Goal: Task Accomplishment & Management: Manage account settings

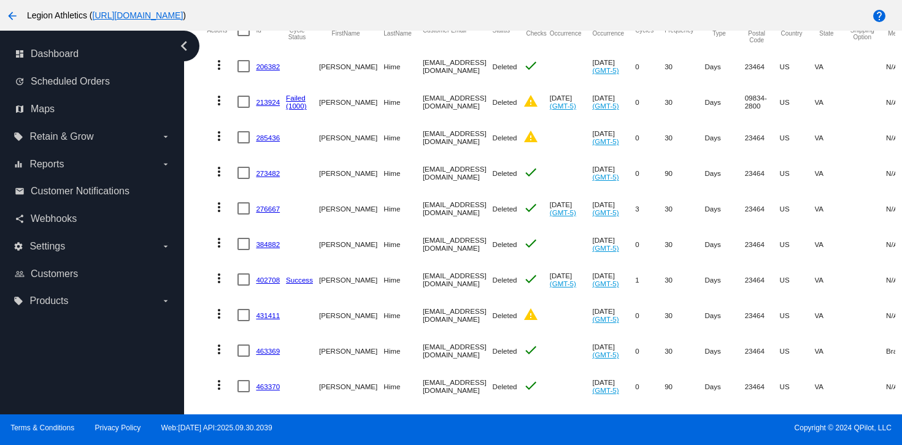
scroll to position [405, 0]
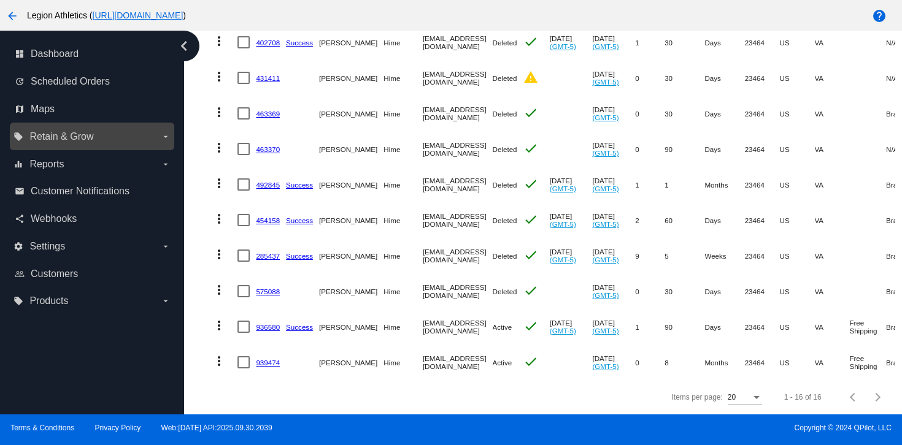
click at [148, 125] on div "local_offer Retain & Grow arrow_drop_down" at bounding box center [92, 137] width 164 height 28
click at [166, 138] on icon "arrow_drop_down" at bounding box center [166, 137] width 10 height 10
click at [0, 0] on input "local_offer Retain & Grow arrow_drop_down" at bounding box center [0, 0] width 0 height 0
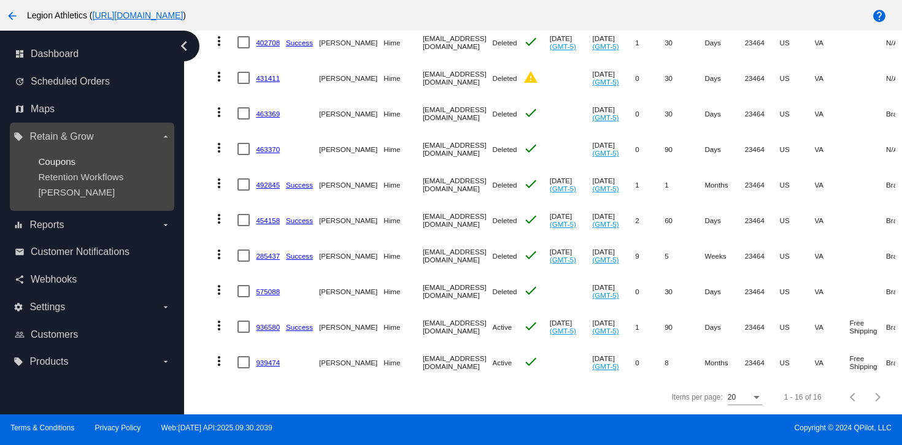
click at [68, 164] on span "Coupons" at bounding box center [56, 161] width 37 height 10
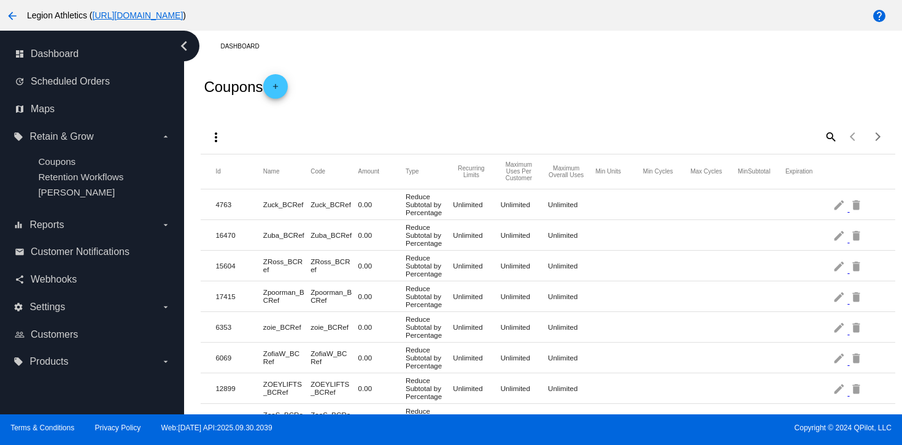
click at [283, 91] on mat-icon "add" at bounding box center [275, 89] width 15 height 15
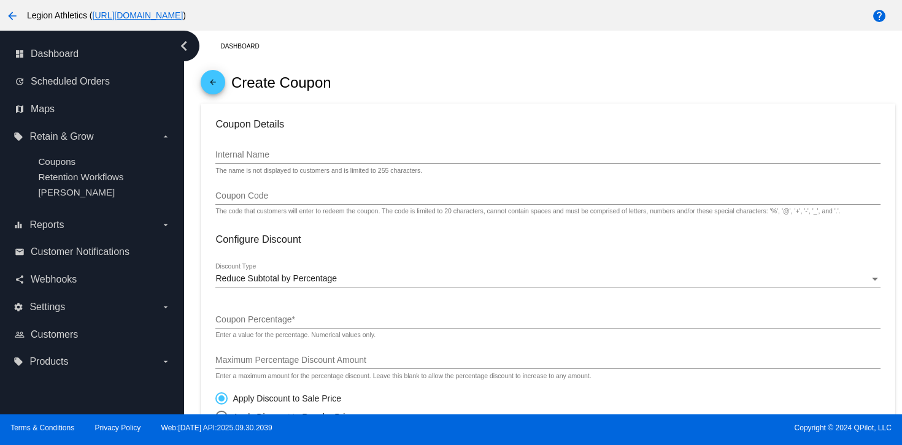
click at [458, 146] on div "Internal Name" at bounding box center [547, 152] width 664 height 24
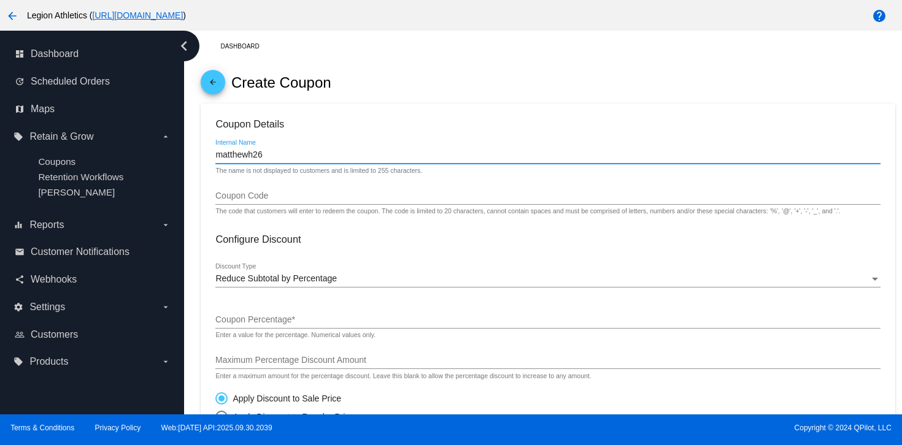
type input "matthewh26"
click at [436, 198] on input "Coupon Code" at bounding box center [547, 196] width 664 height 10
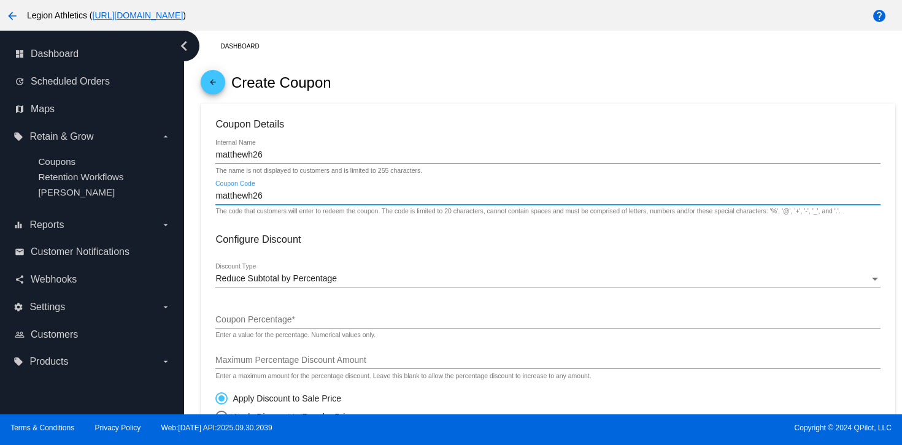
scroll to position [4, 0]
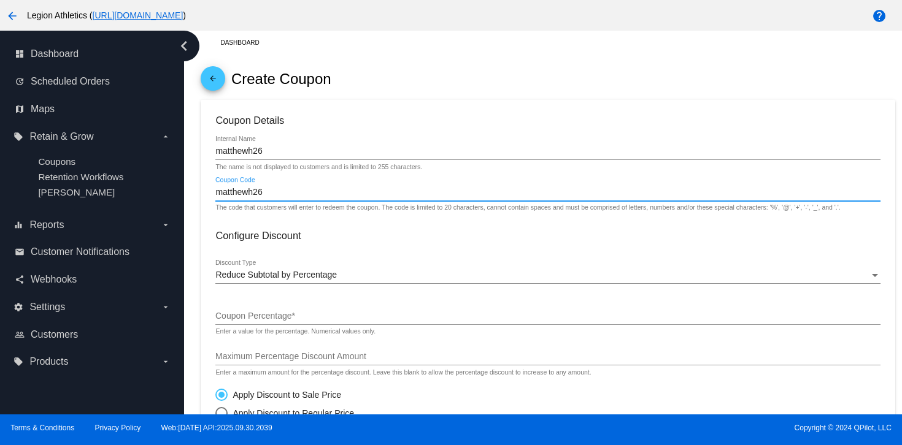
type input "matthewh26"
click at [422, 278] on div "Reduce Subtotal by Percentage" at bounding box center [541, 276] width 653 height 10
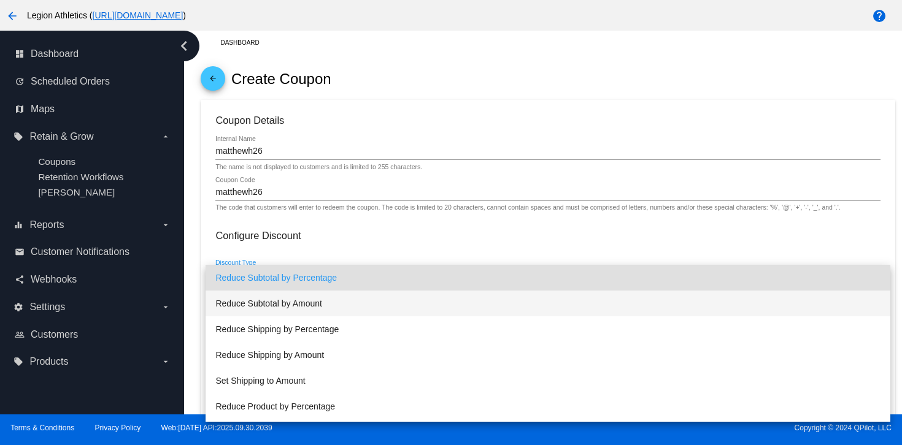
click at [417, 298] on span "Reduce Subtotal by Amount" at bounding box center [547, 304] width 664 height 26
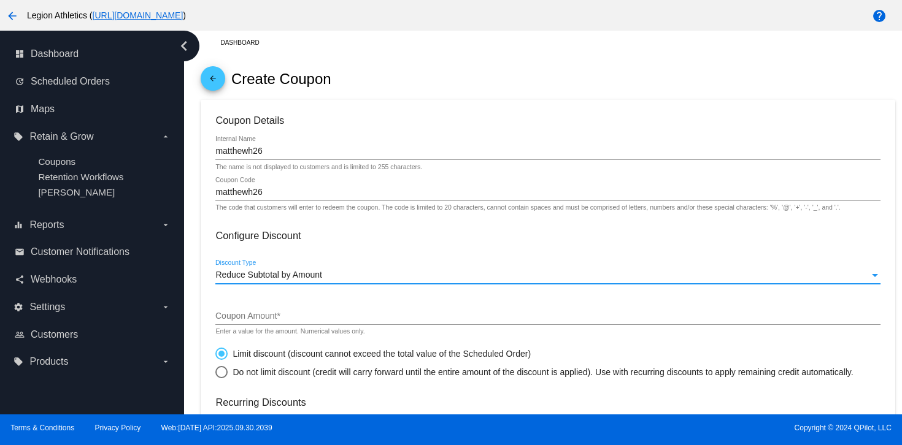
click at [398, 321] on input "Coupon Amount *" at bounding box center [547, 317] width 664 height 10
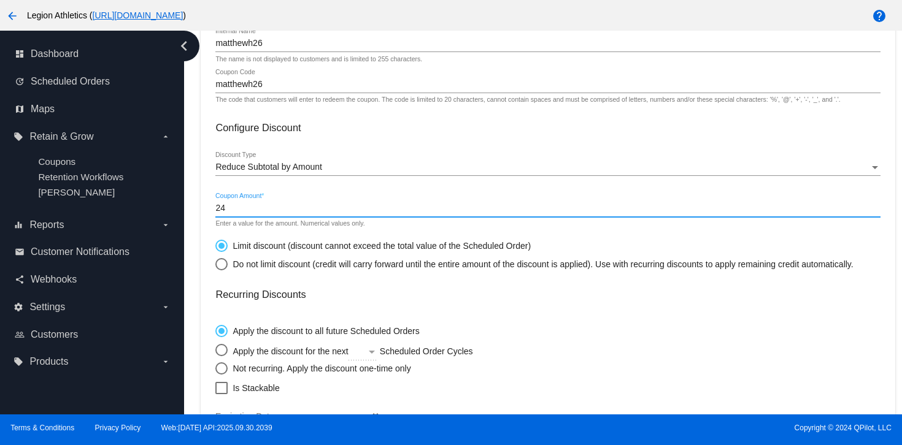
scroll to position [114, 0]
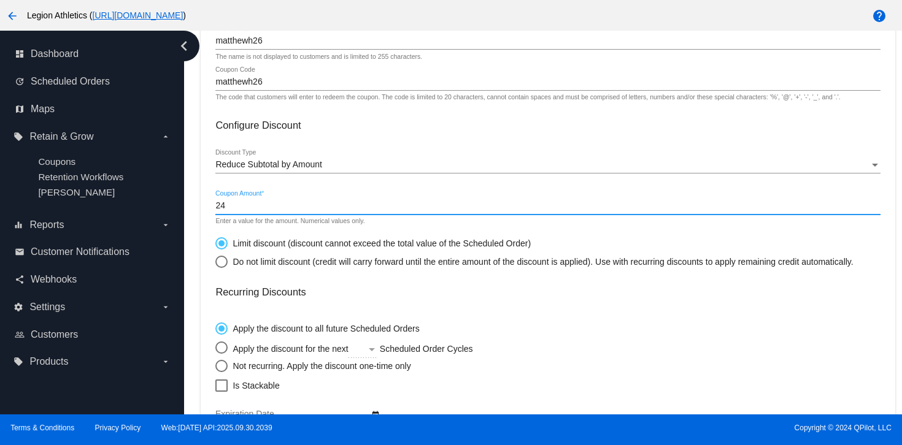
type input "24"
click at [376, 305] on mat-card-content "Coupon Details matthewh26 Internal Name The name is not displayed to customers …" at bounding box center [547, 308] width 664 height 608
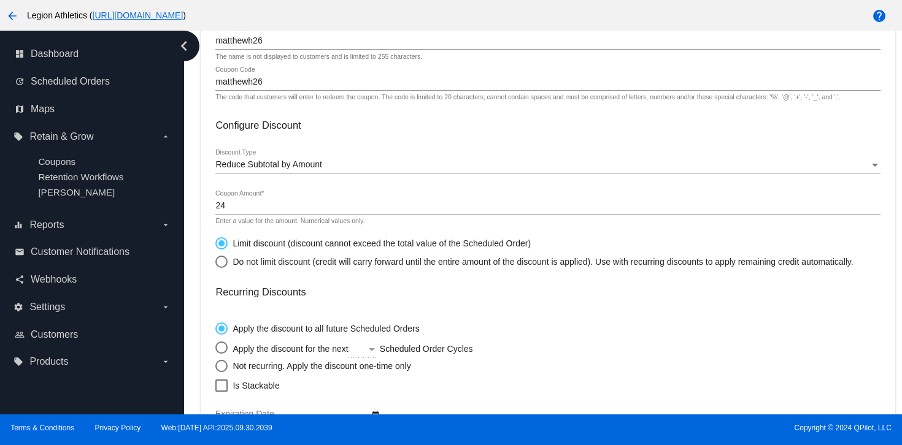
click at [225, 369] on div "Select an option" at bounding box center [221, 366] width 12 height 12
click at [215, 367] on input "Not recurring. Apply the discount one-time only" at bounding box center [215, 366] width 1 height 1
radio input "true"
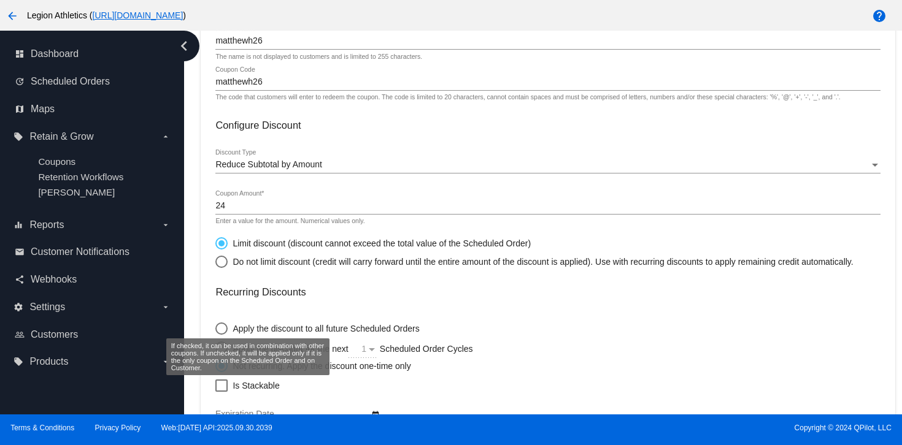
click at [218, 392] on div at bounding box center [221, 386] width 12 height 12
click at [221, 393] on input "Is Stackable" at bounding box center [221, 392] width 1 height 1
checkbox input "true"
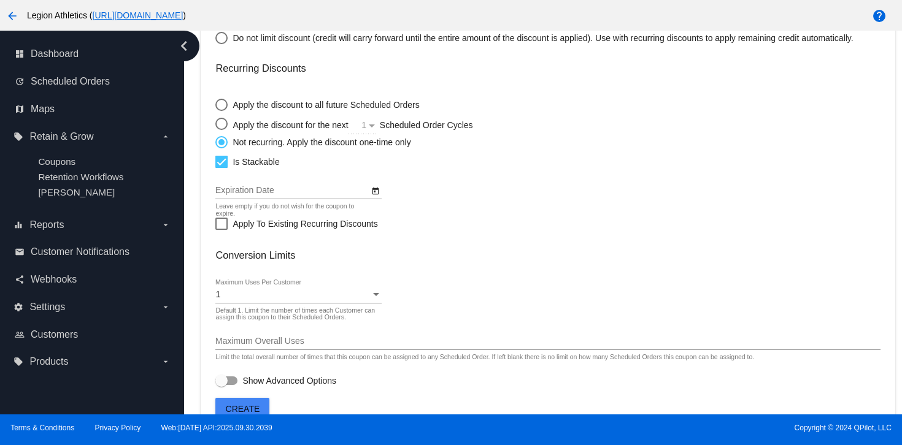
scroll to position [363, 0]
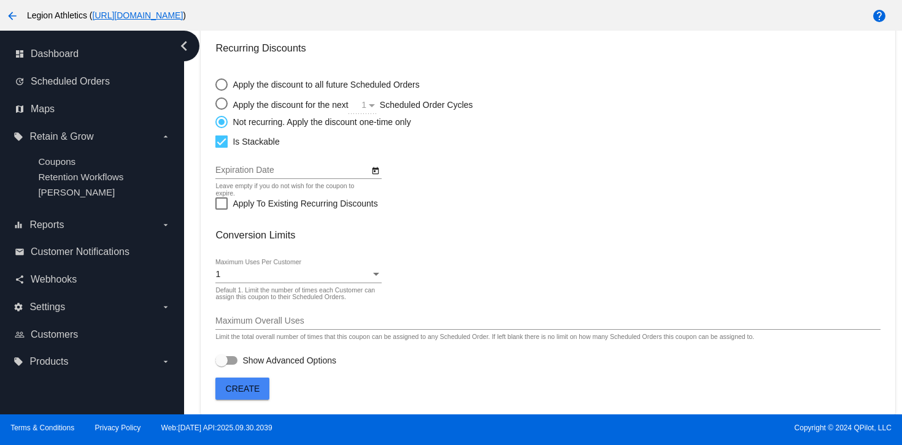
click at [240, 382] on button "Create" at bounding box center [242, 389] width 54 height 22
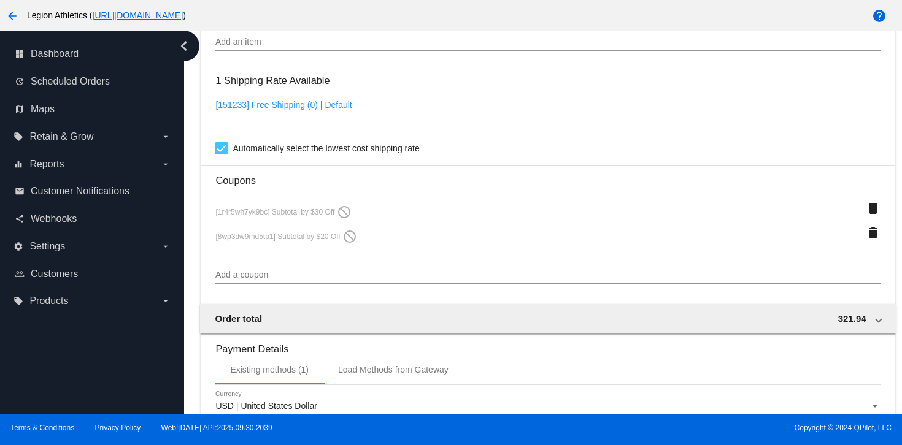
scroll to position [995, 0]
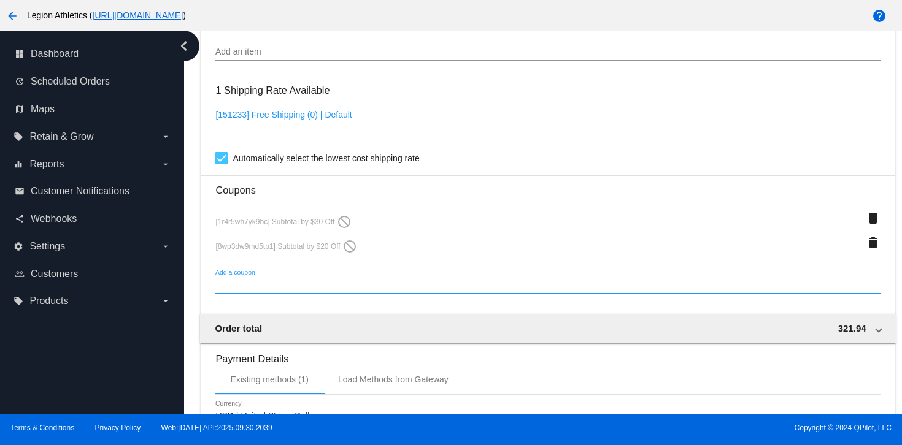
click at [313, 290] on input "Add a coupon" at bounding box center [547, 285] width 664 height 10
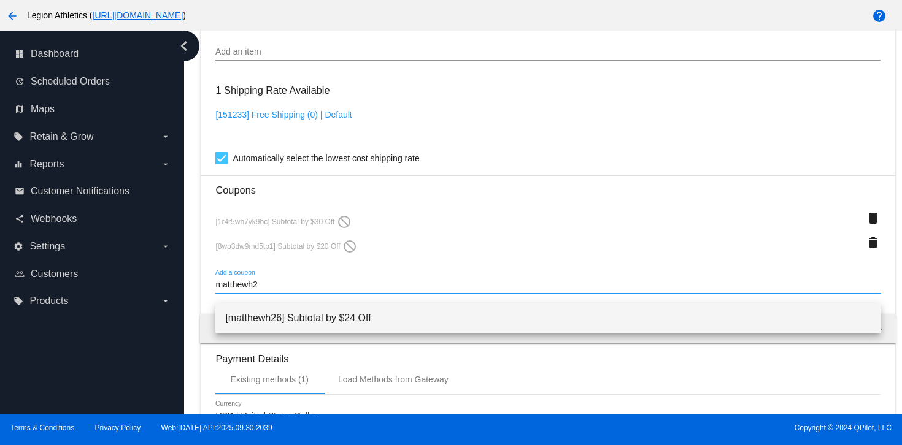
type input "matthewh2"
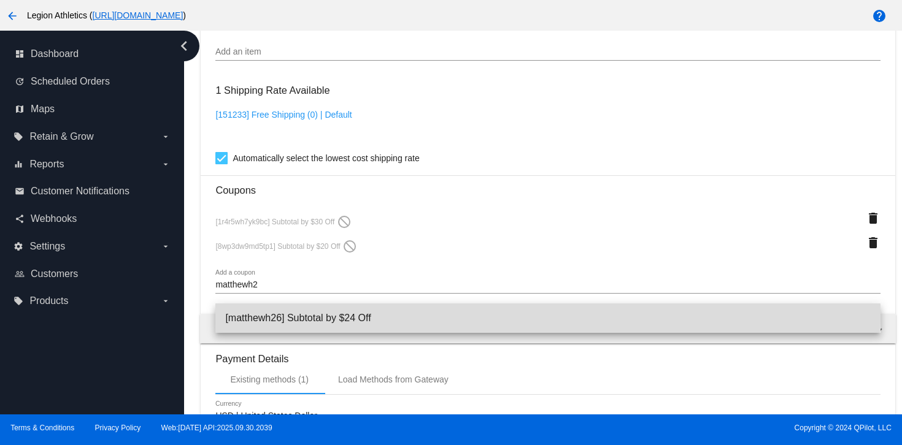
click at [383, 313] on span "[matthewh26] Subtotal by $24 Off" at bounding box center [547, 318] width 645 height 29
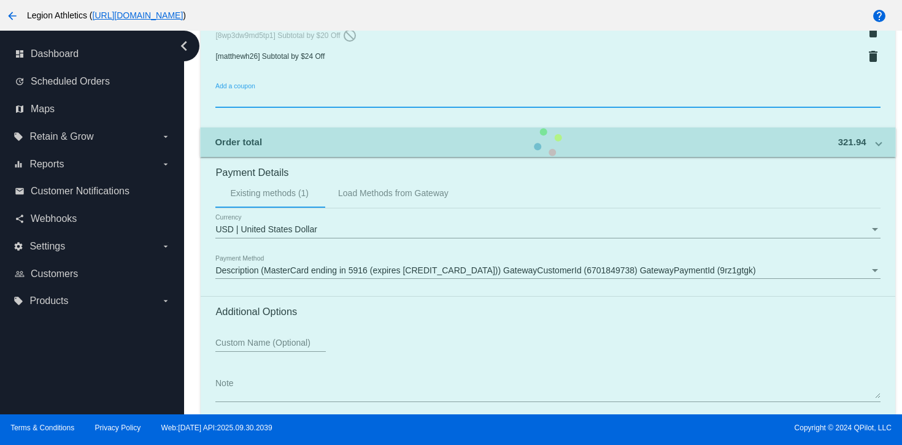
scroll to position [1272, 0]
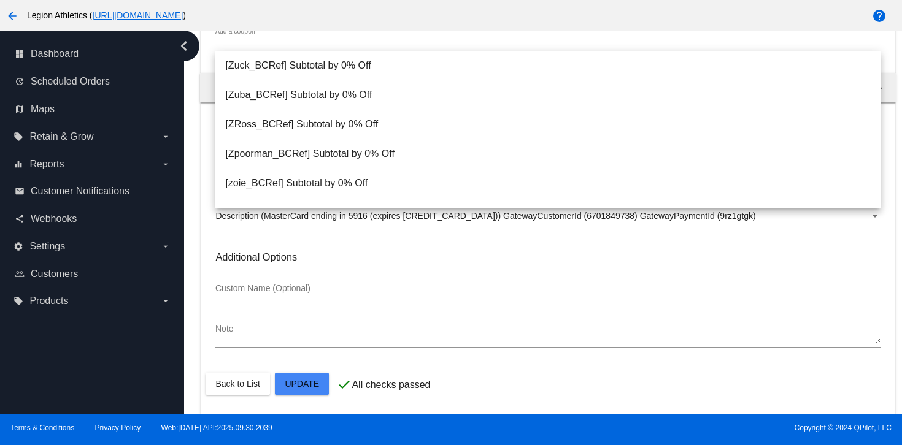
click at [599, 260] on h3 "Additional Options" at bounding box center [547, 258] width 664 height 12
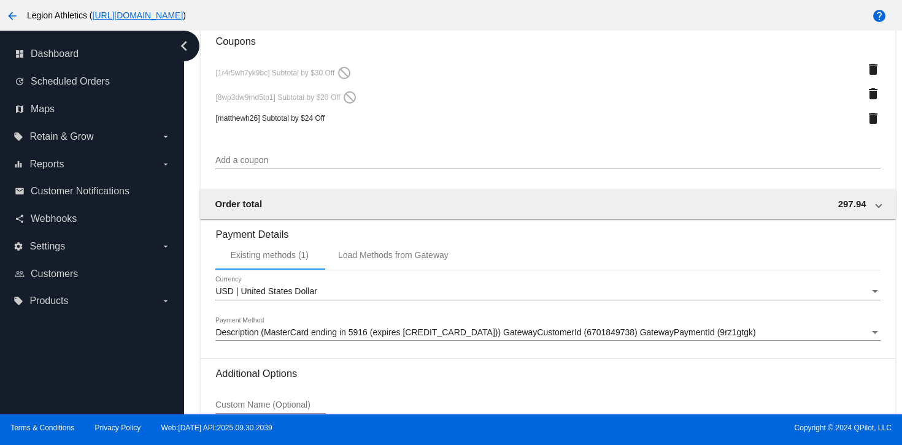
scroll to position [1008, 0]
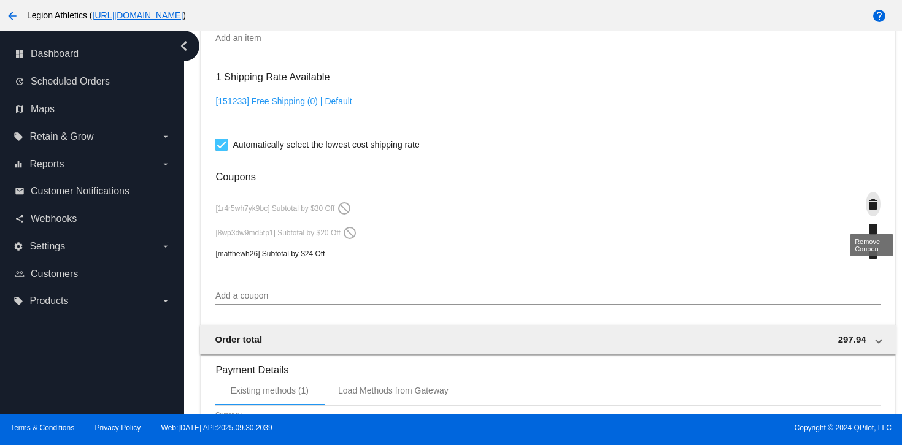
click at [877, 211] on mat-icon "delete" at bounding box center [873, 205] width 15 height 15
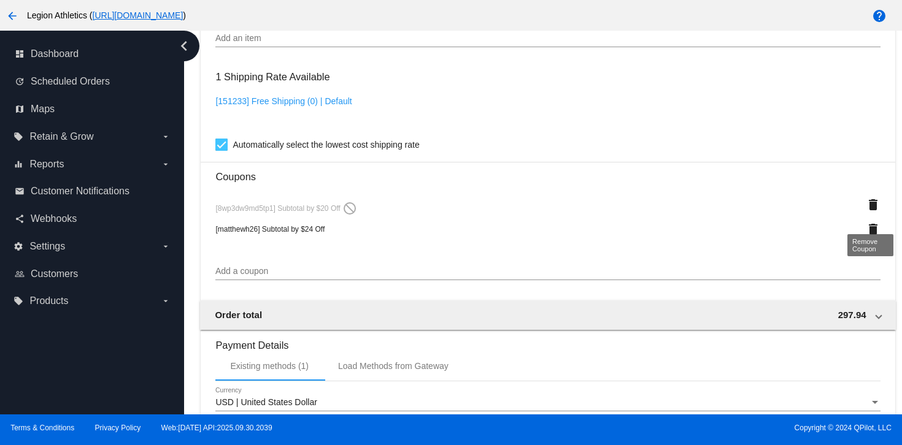
click at [873, 210] on mat-icon "delete" at bounding box center [873, 205] width 15 height 15
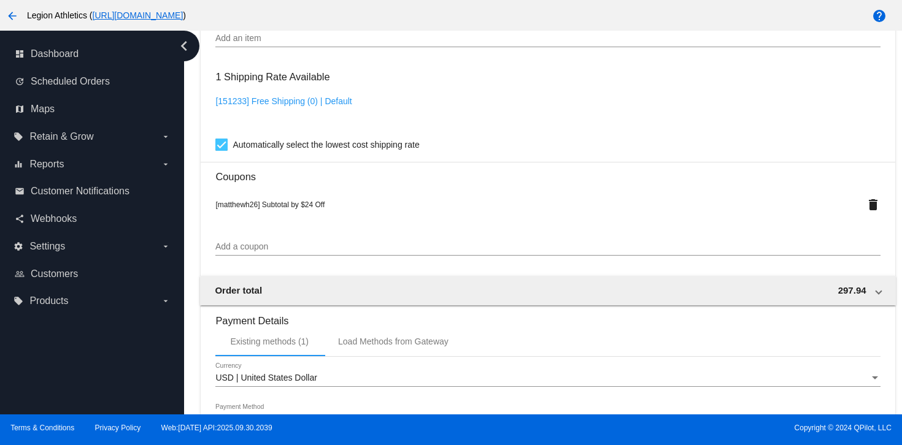
scroll to position [1223, 0]
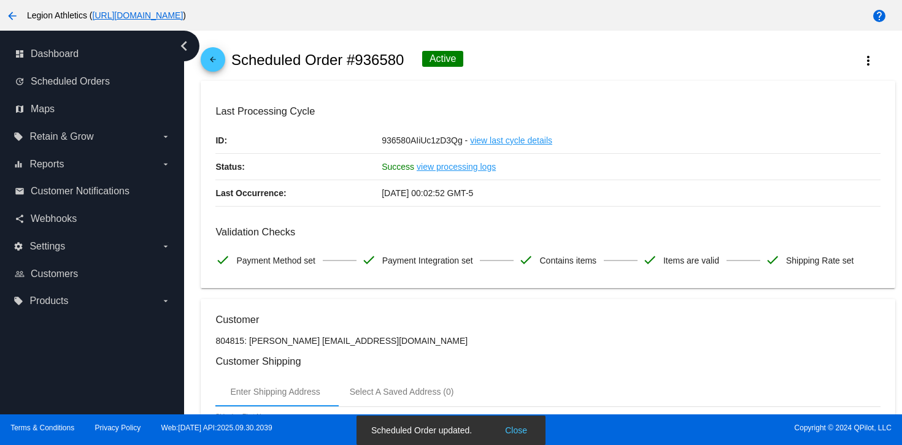
scroll to position [0, 0]
